Goal: Information Seeking & Learning: Find specific fact

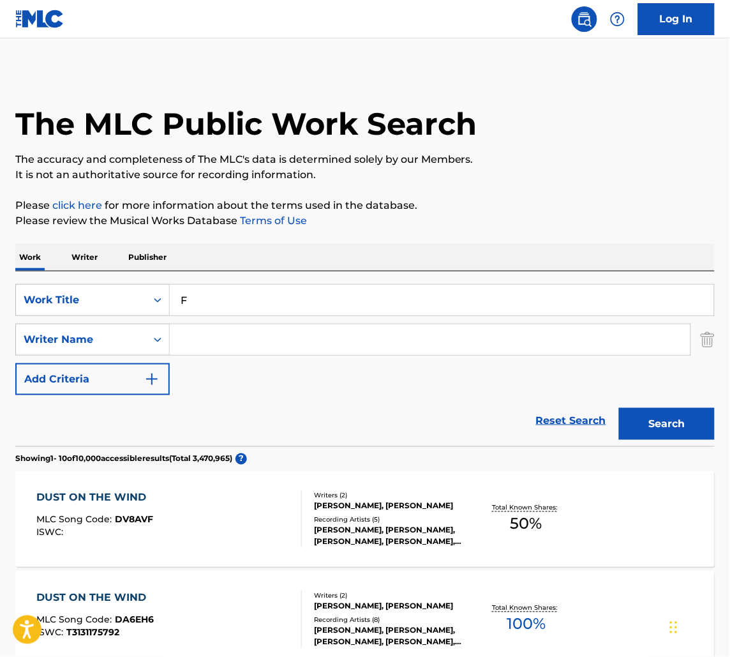
drag, startPoint x: -1, startPoint y: 337, endPoint x: -1, endPoint y: 316, distance: 21.1
click at [0, 316] on html "Accessibility Screen-Reader Guide, Feedback, and Issue Reporting | New window C…" at bounding box center [365, 328] width 730 height 657
type input "R"
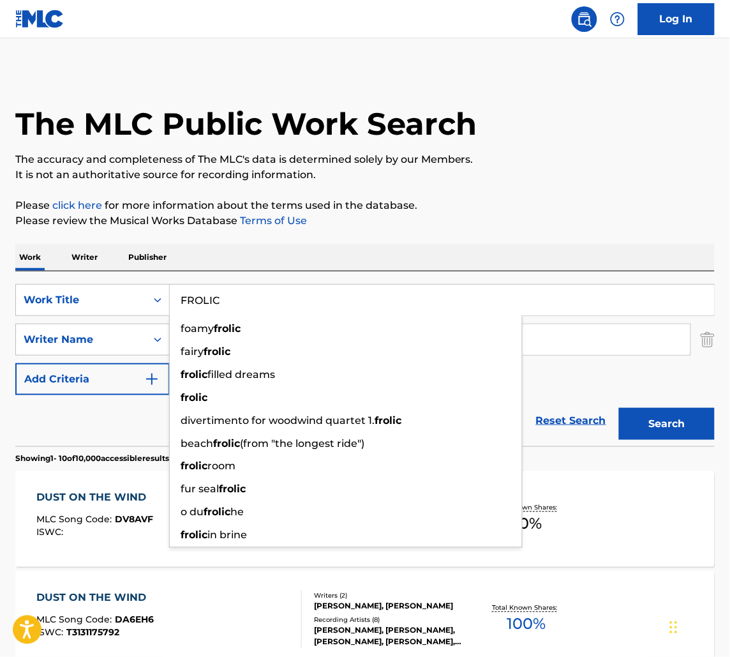
type input "FROLIC"
click at [585, 273] on div "SearchWithCriteria2ce05161-1cbc-44df-a154-ec1517560b71 Work Title FROLIC foamy …" at bounding box center [365, 358] width 700 height 175
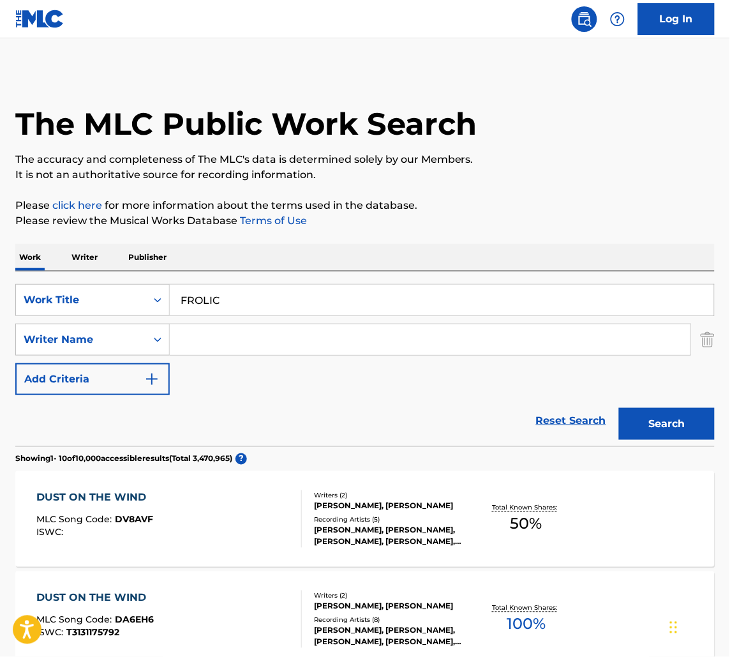
click at [400, 336] on input "Search Form" at bounding box center [430, 339] width 521 height 31
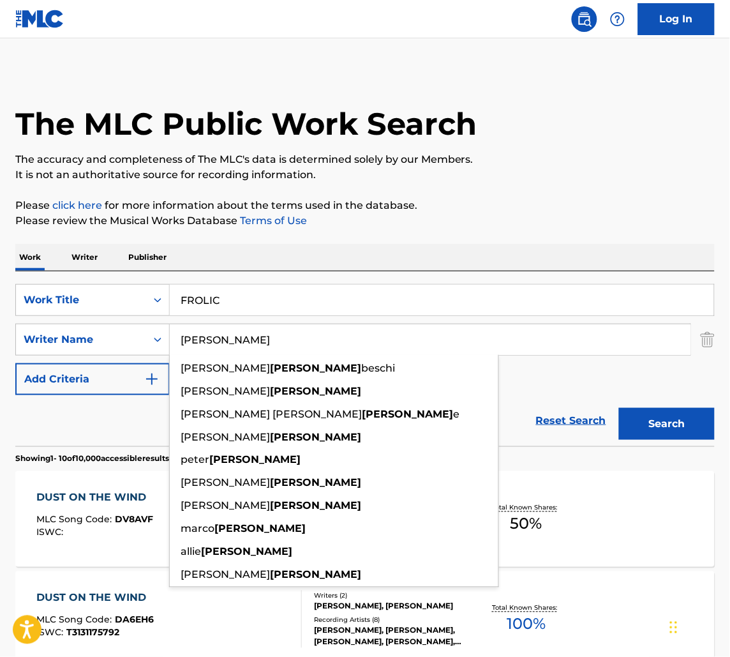
type input "[PERSON_NAME]"
click at [619, 408] on button "Search" at bounding box center [667, 424] width 96 height 32
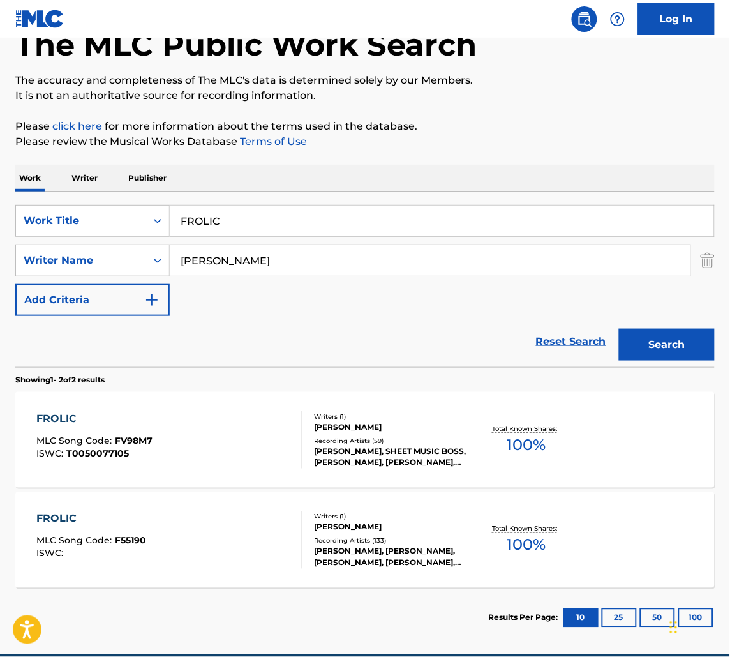
scroll to position [107, 0]
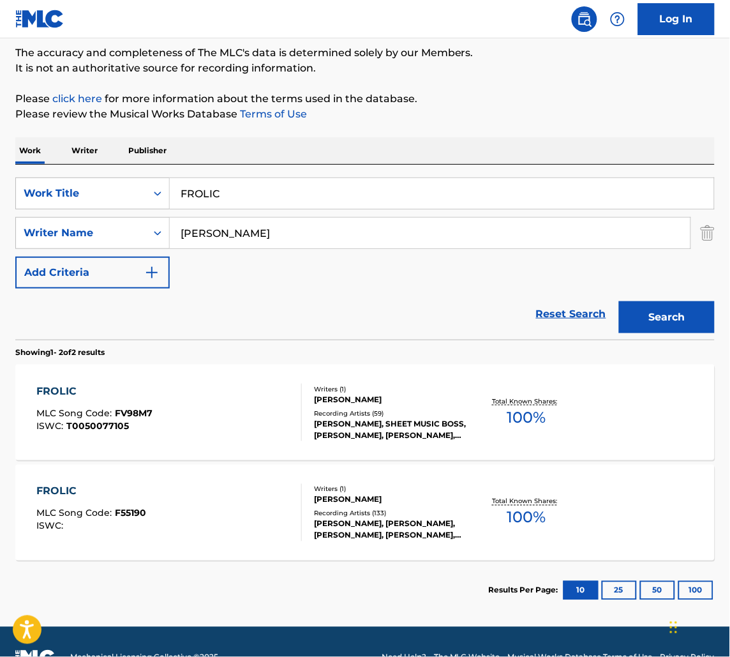
click at [267, 409] on div "FROLIC MLC Song Code : FV98M7 ISWC : T0050077105" at bounding box center [169, 412] width 266 height 57
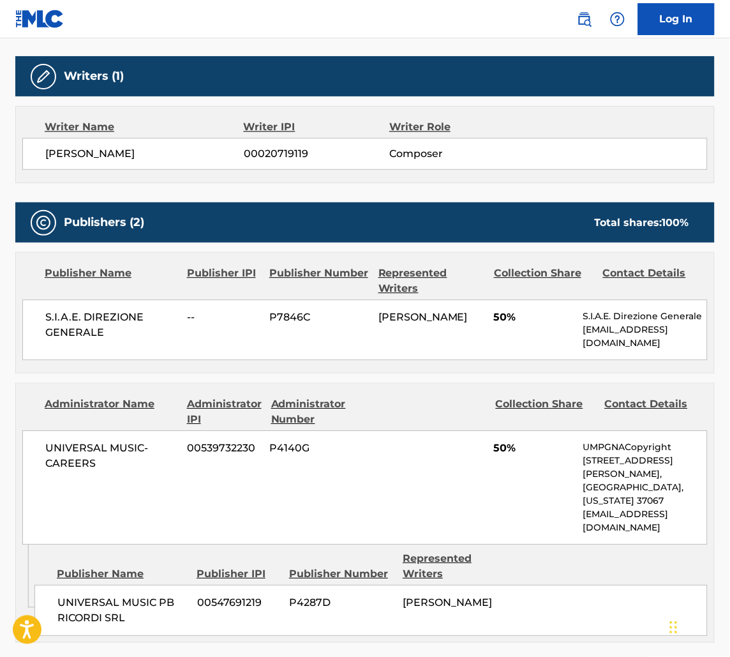
scroll to position [469, 0]
